Goal: Check status

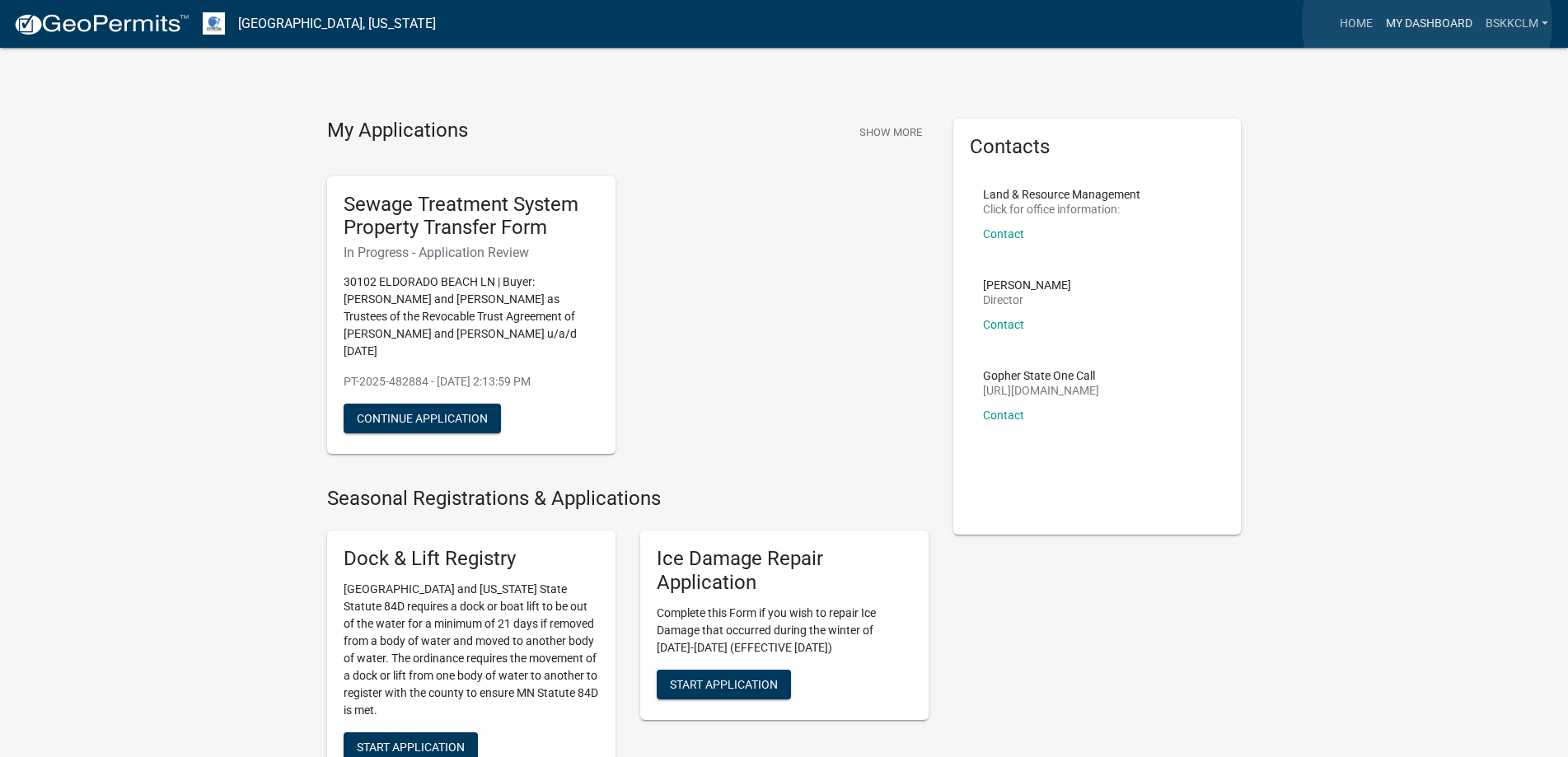
click at [1426, 23] on link "My Dashboard" at bounding box center [1429, 24] width 100 height 31
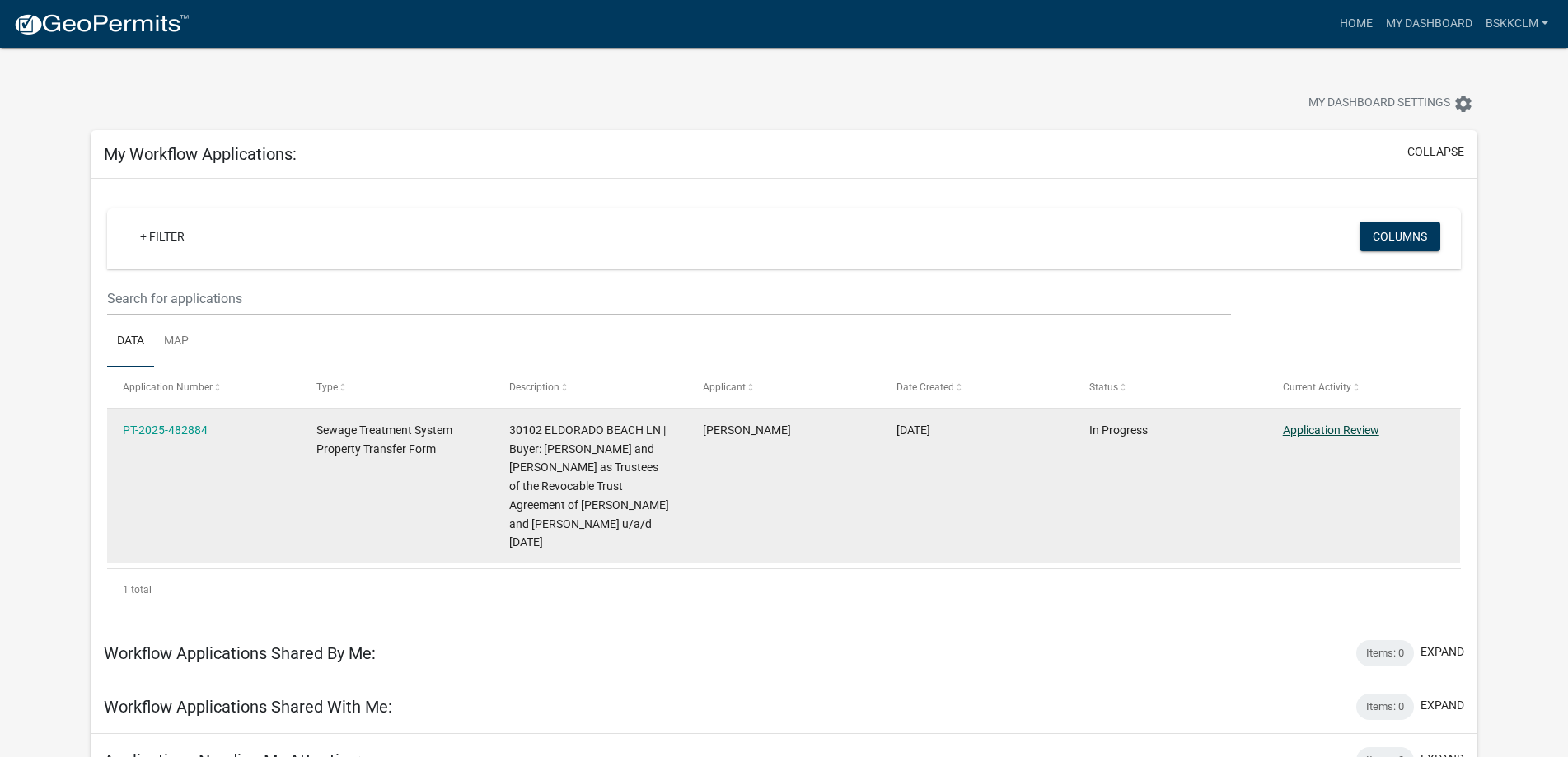
click at [1315, 430] on link "Application Review" at bounding box center [1331, 430] width 96 height 14
